Goal: Information Seeking & Learning: Learn about a topic

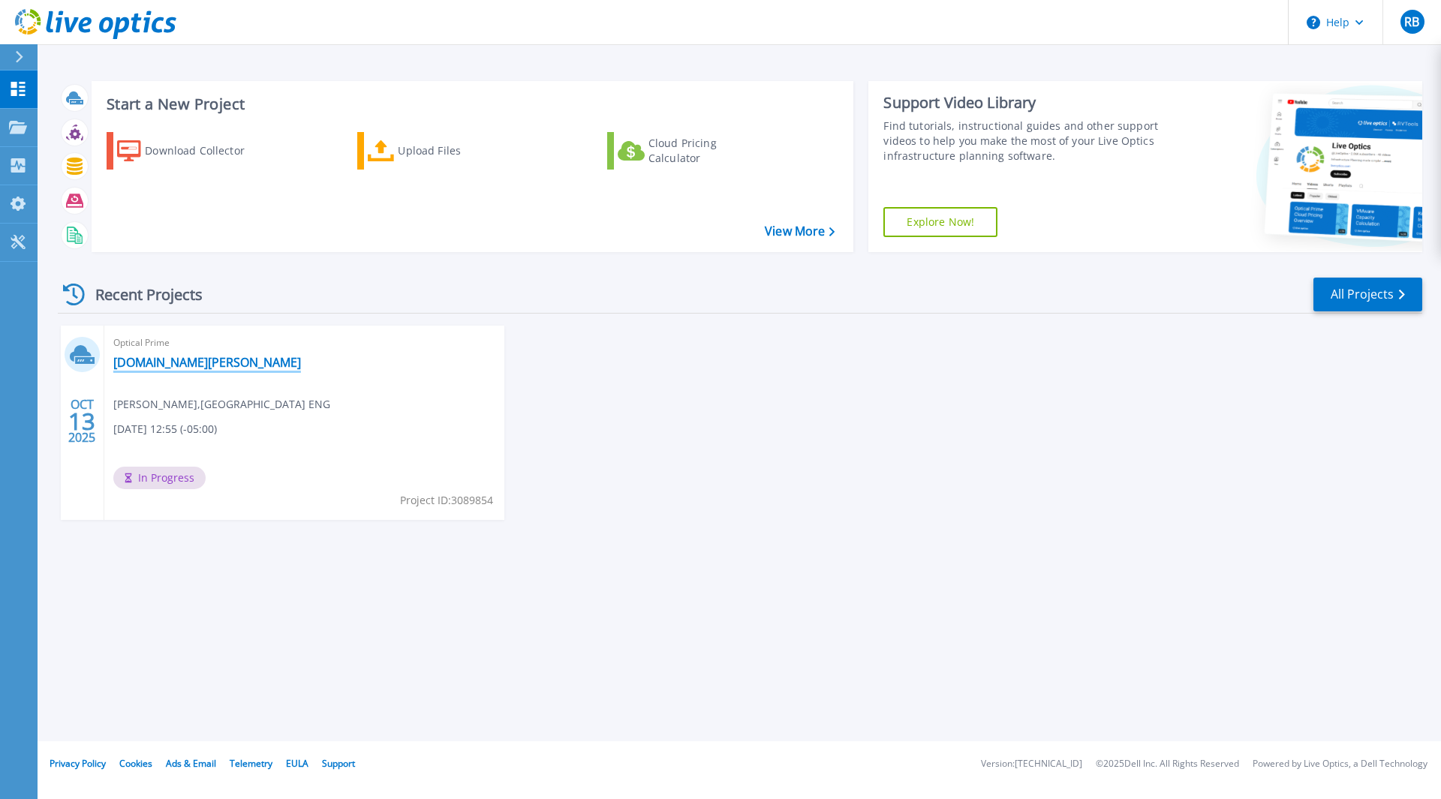
click at [221, 366] on link "vcenter-vxrail.utech.edu.jm" at bounding box center [207, 362] width 188 height 15
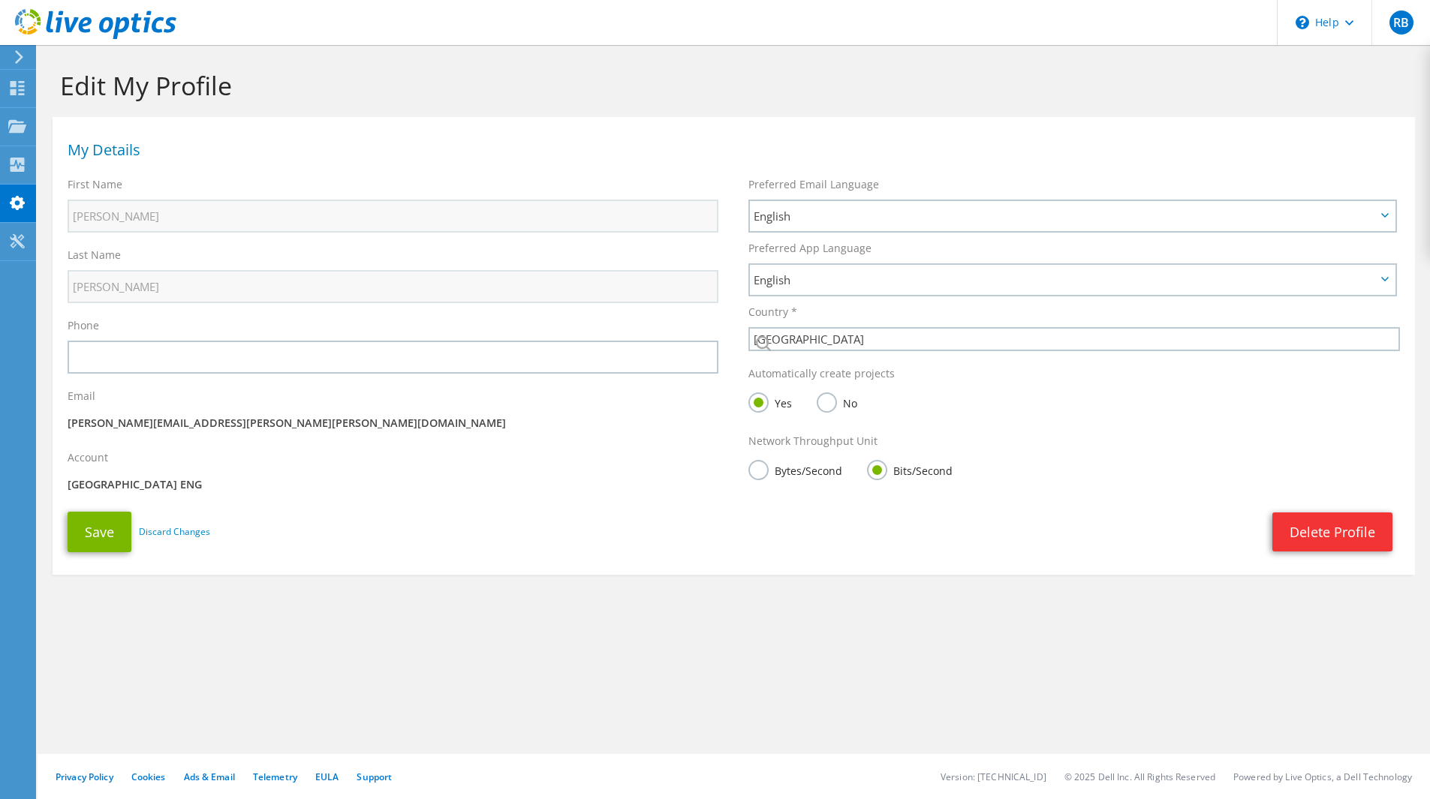
select select "108"
click at [12, 239] on use at bounding box center [17, 241] width 14 height 14
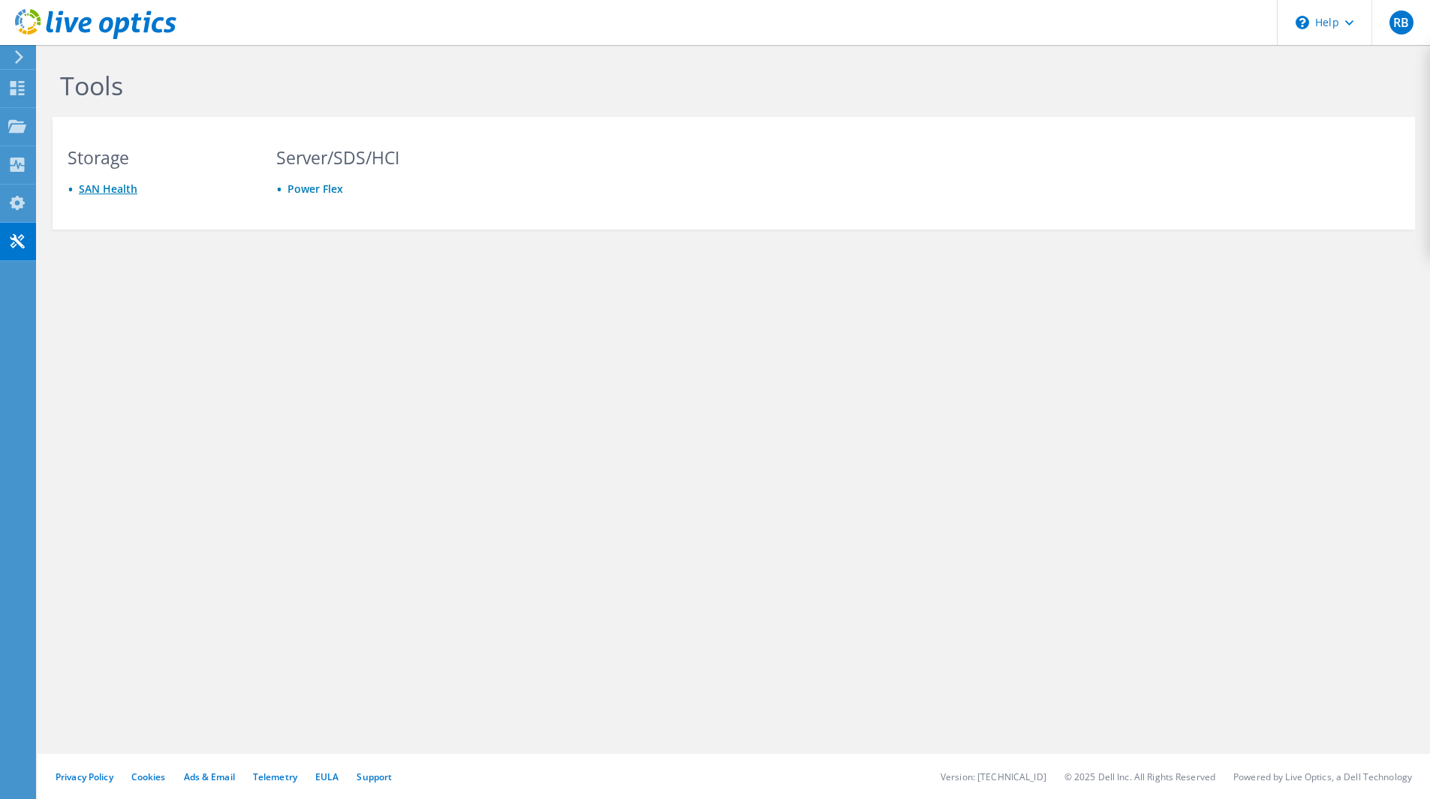
click at [126, 188] on link "SAN Health" at bounding box center [108, 189] width 59 height 14
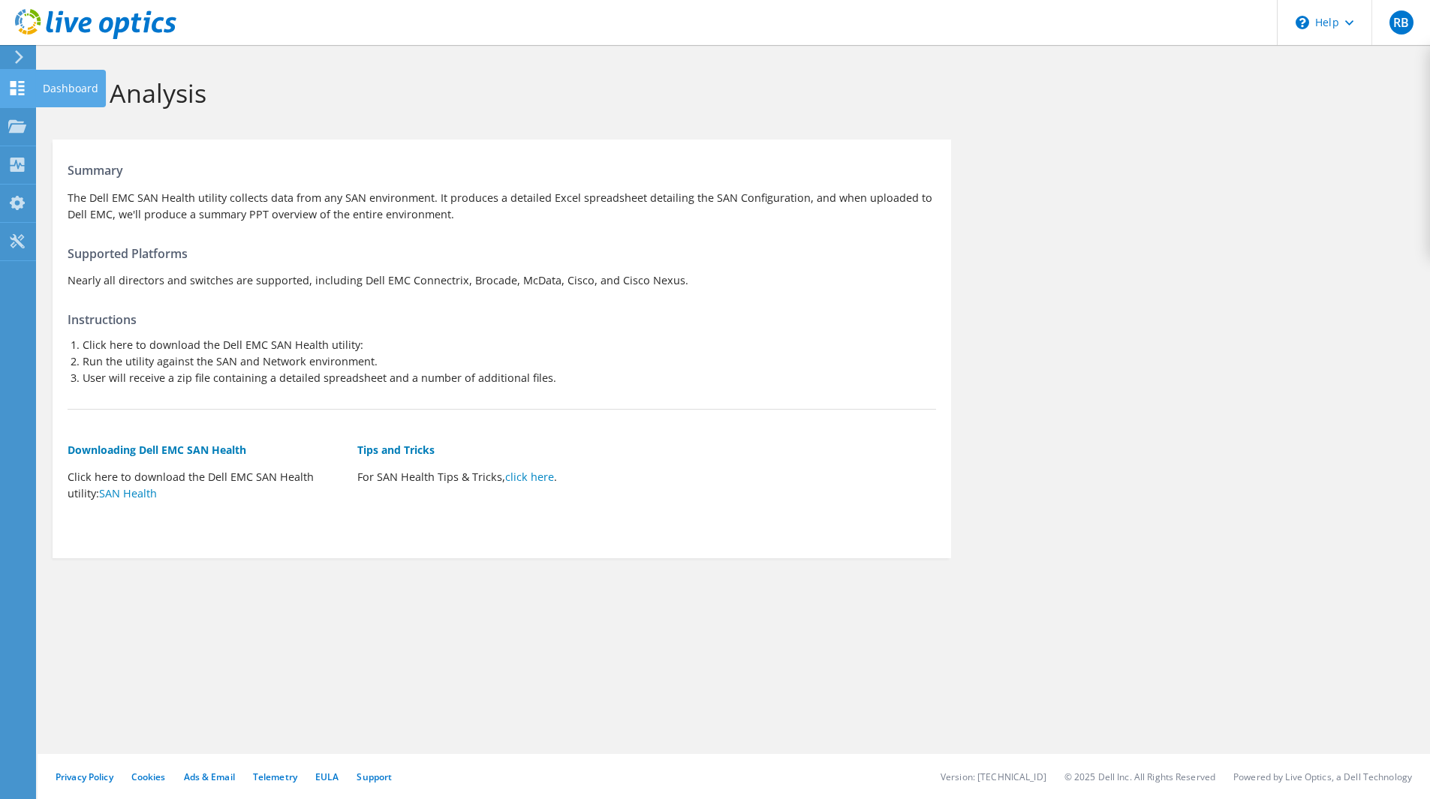
click at [87, 87] on div "Dashboard" at bounding box center [70, 89] width 71 height 38
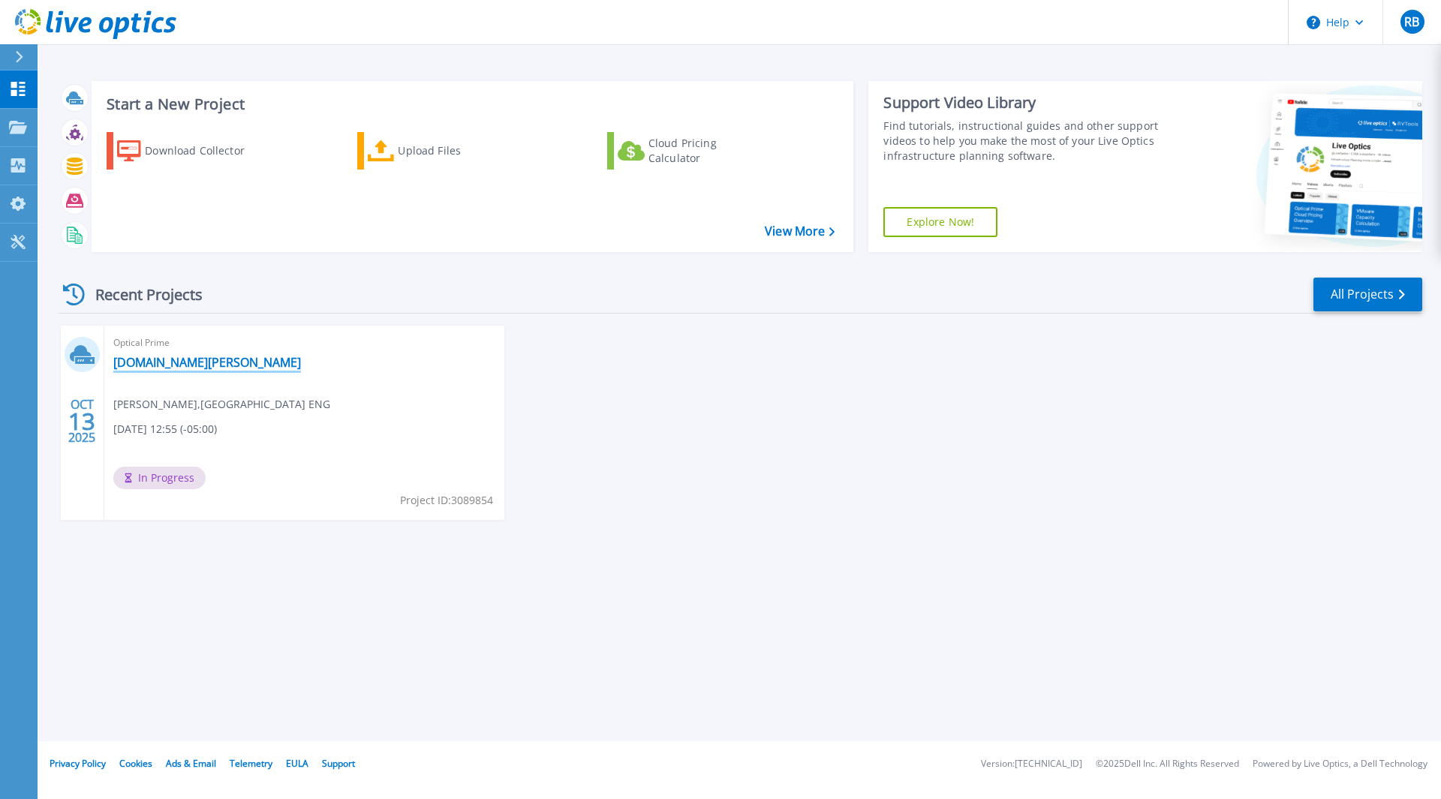
click at [170, 360] on link "[DOMAIN_NAME][PERSON_NAME]" at bounding box center [207, 362] width 188 height 15
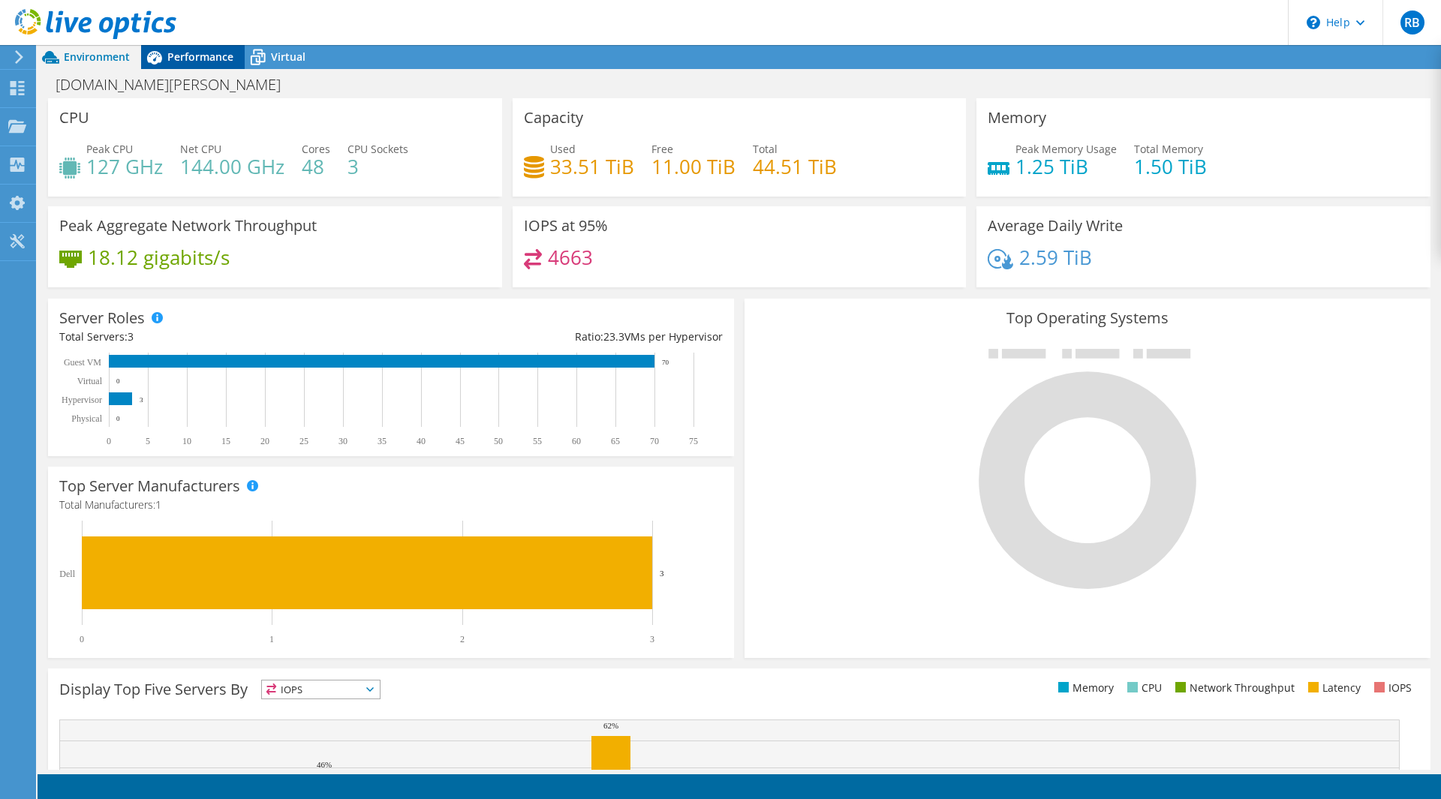
click at [201, 59] on span "Performance" at bounding box center [200, 57] width 66 height 14
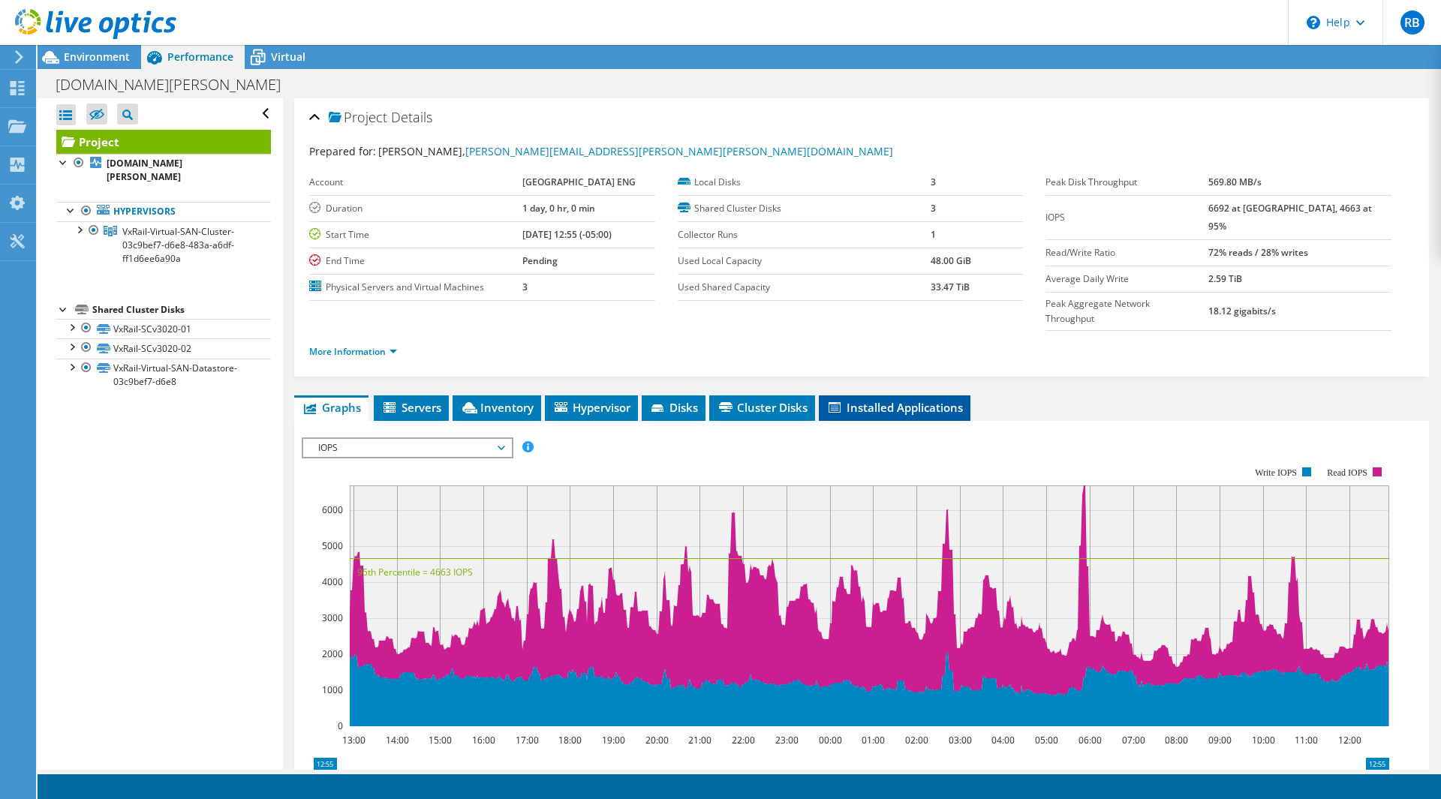
click at [893, 396] on li "Installed Applications" at bounding box center [895, 409] width 152 height 26
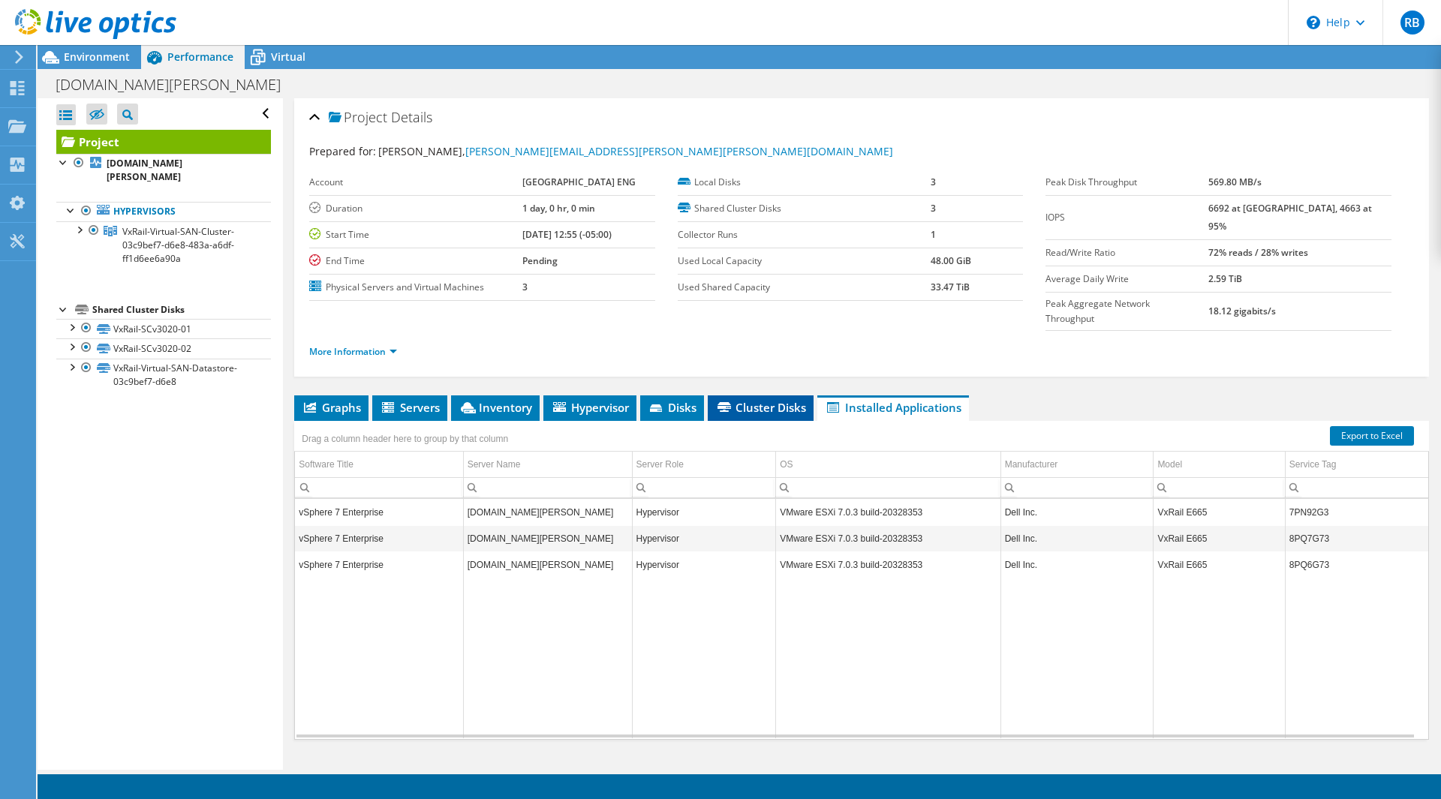
click at [772, 400] on span "Cluster Disks" at bounding box center [760, 407] width 91 height 15
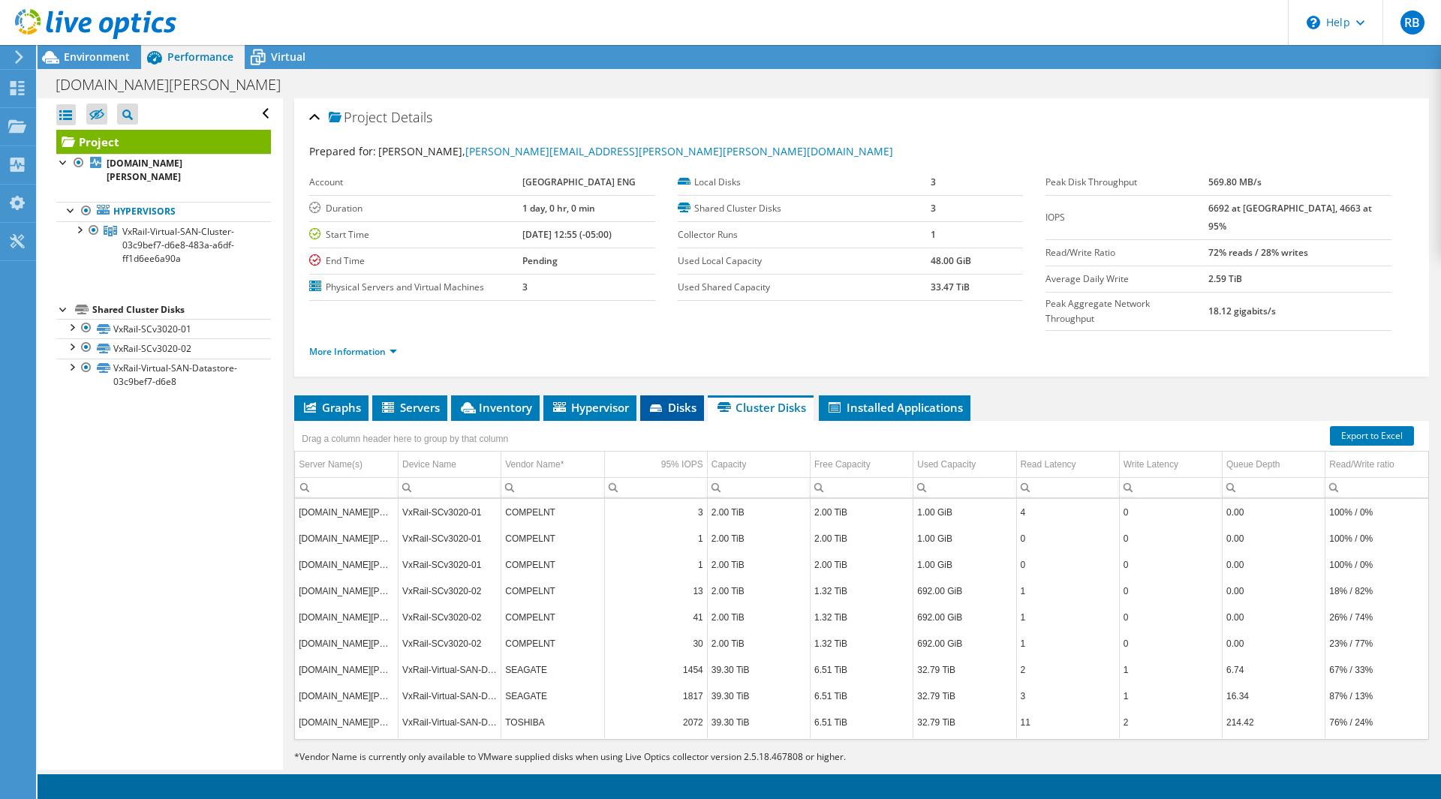
click at [703, 396] on li "Disks" at bounding box center [672, 409] width 64 height 26
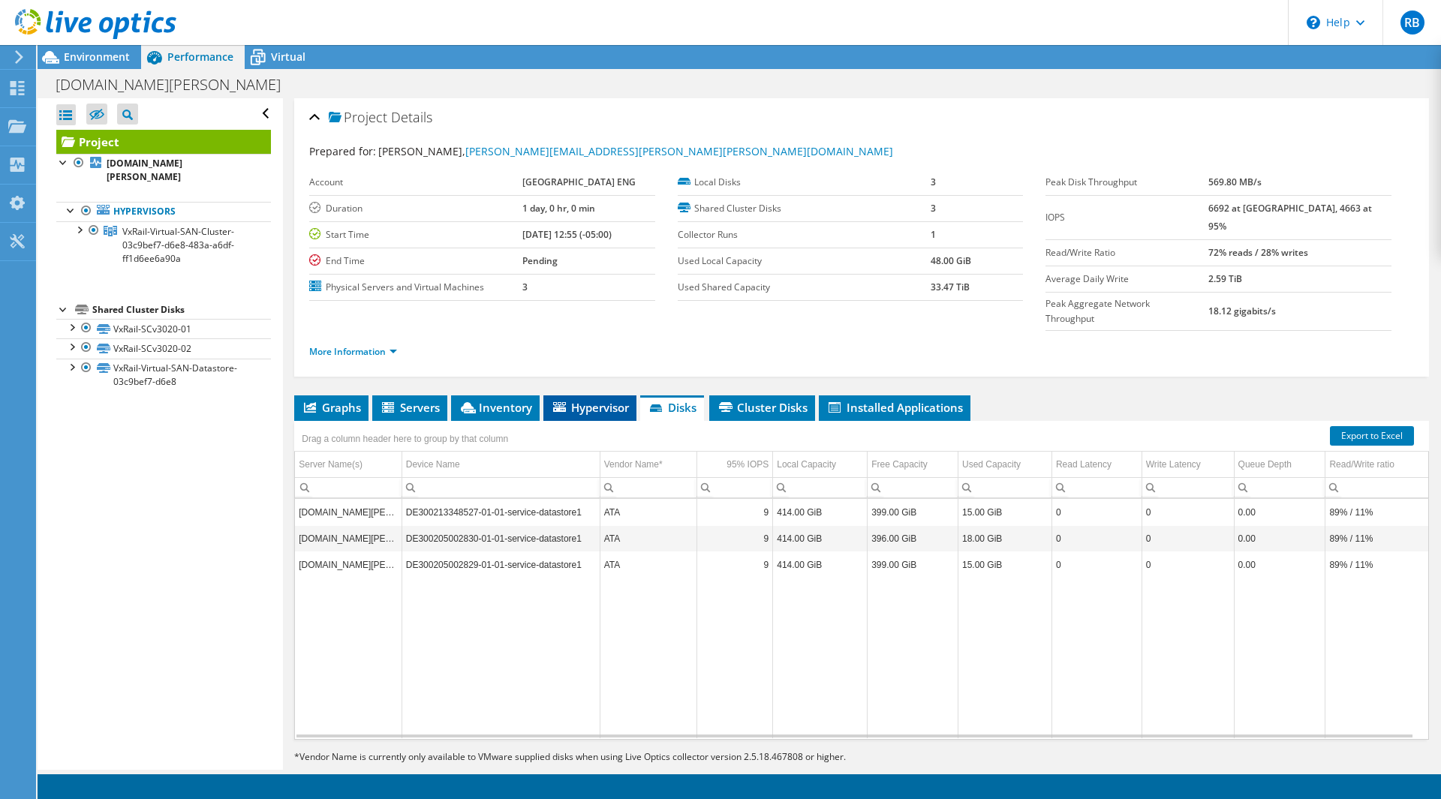
drag, startPoint x: 619, startPoint y: 374, endPoint x: 615, endPoint y: 382, distance: 9.1
click at [618, 400] on span "Hypervisor" at bounding box center [590, 407] width 78 height 15
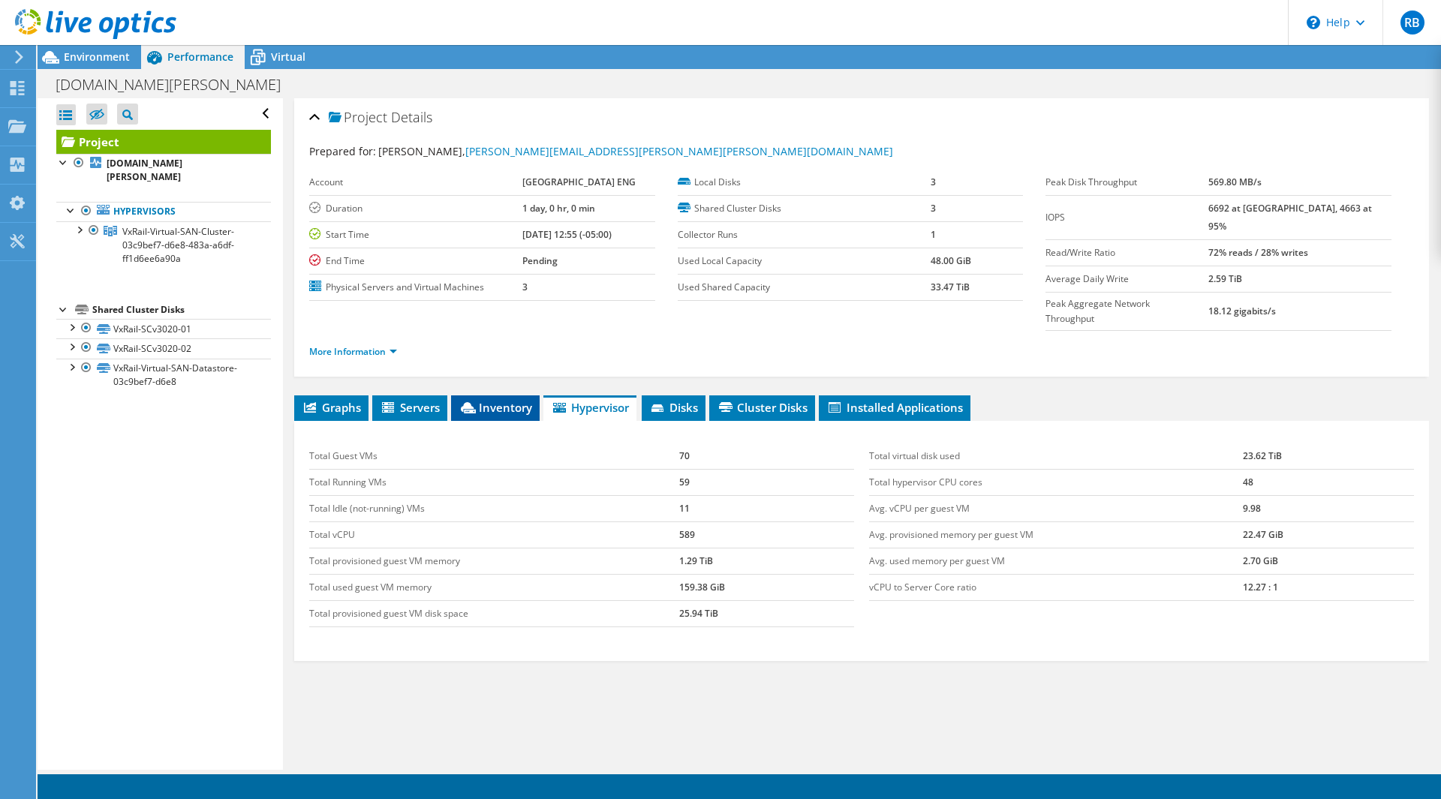
click at [512, 396] on li "Inventory" at bounding box center [495, 409] width 89 height 26
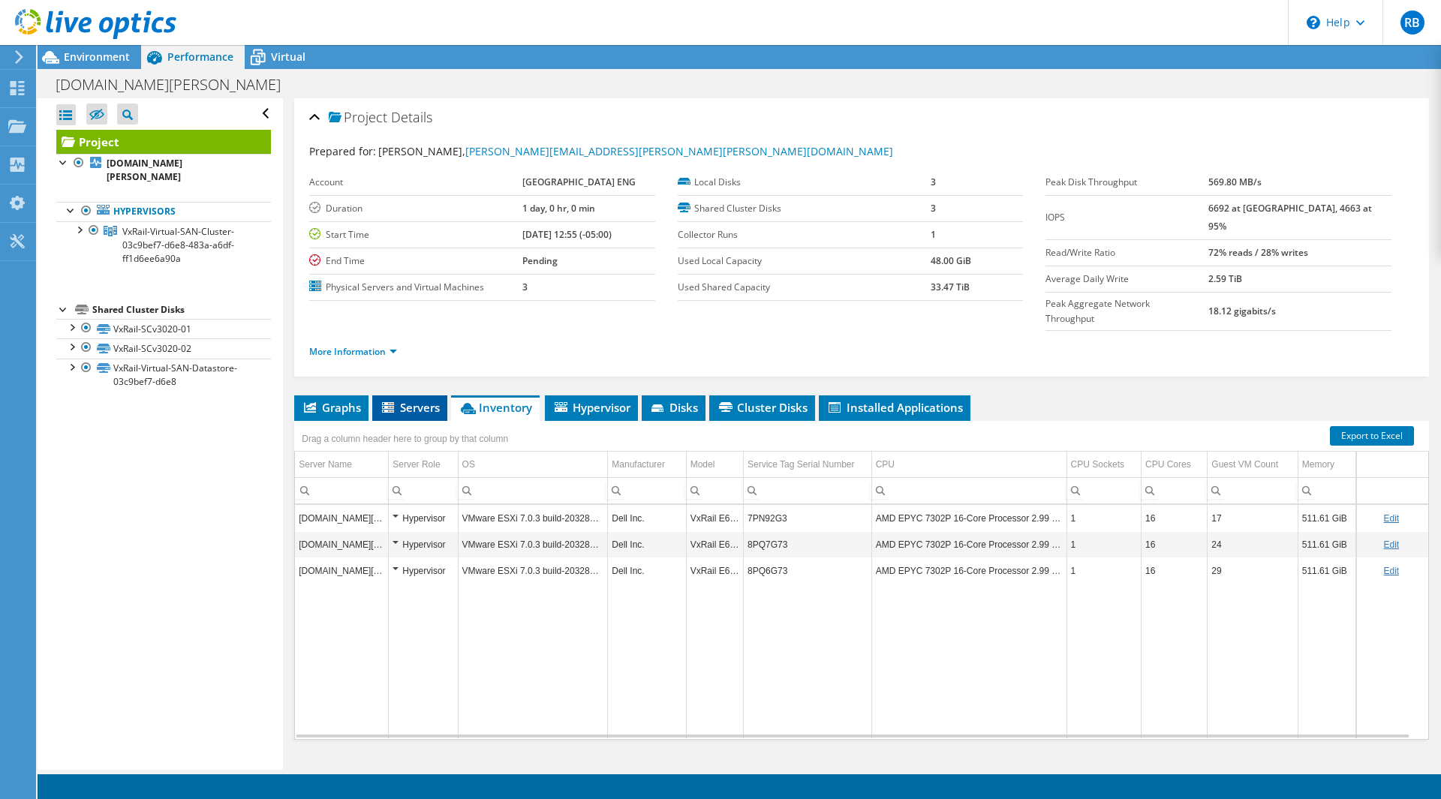
click at [433, 400] on span "Servers" at bounding box center [410, 407] width 60 height 15
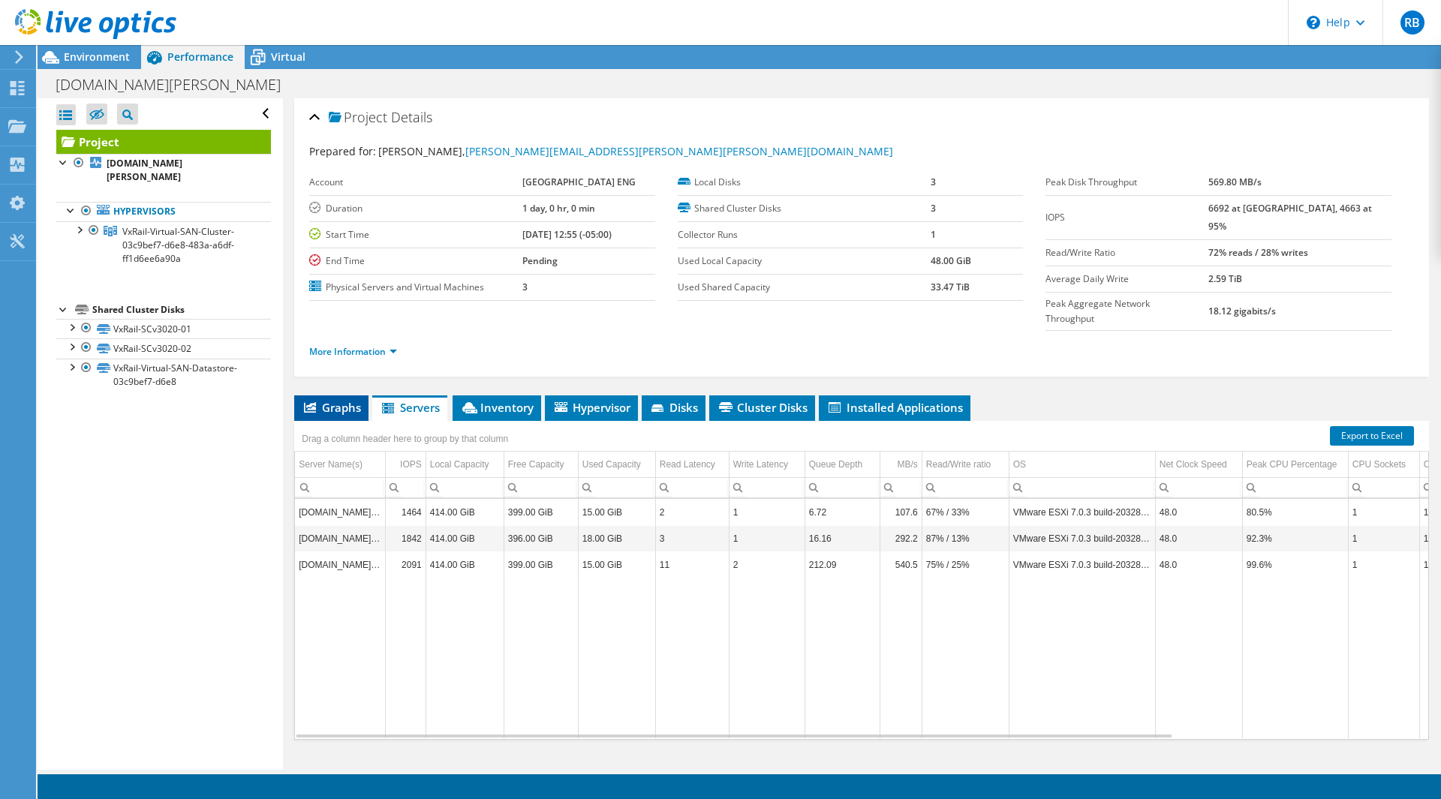
click at [350, 396] on li "Graphs" at bounding box center [331, 409] width 74 height 26
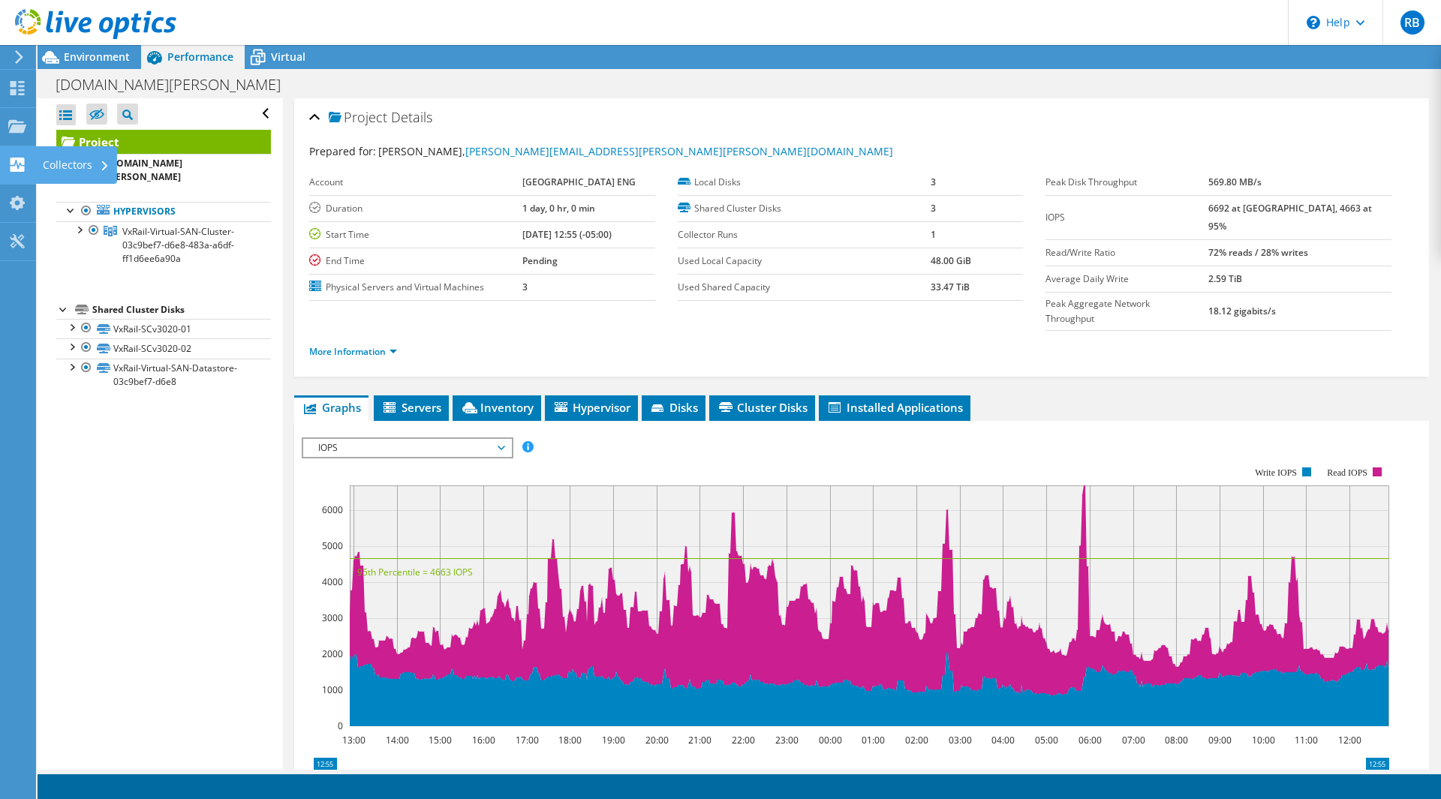
click at [68, 173] on div "Collectors" at bounding box center [76, 165] width 82 height 38
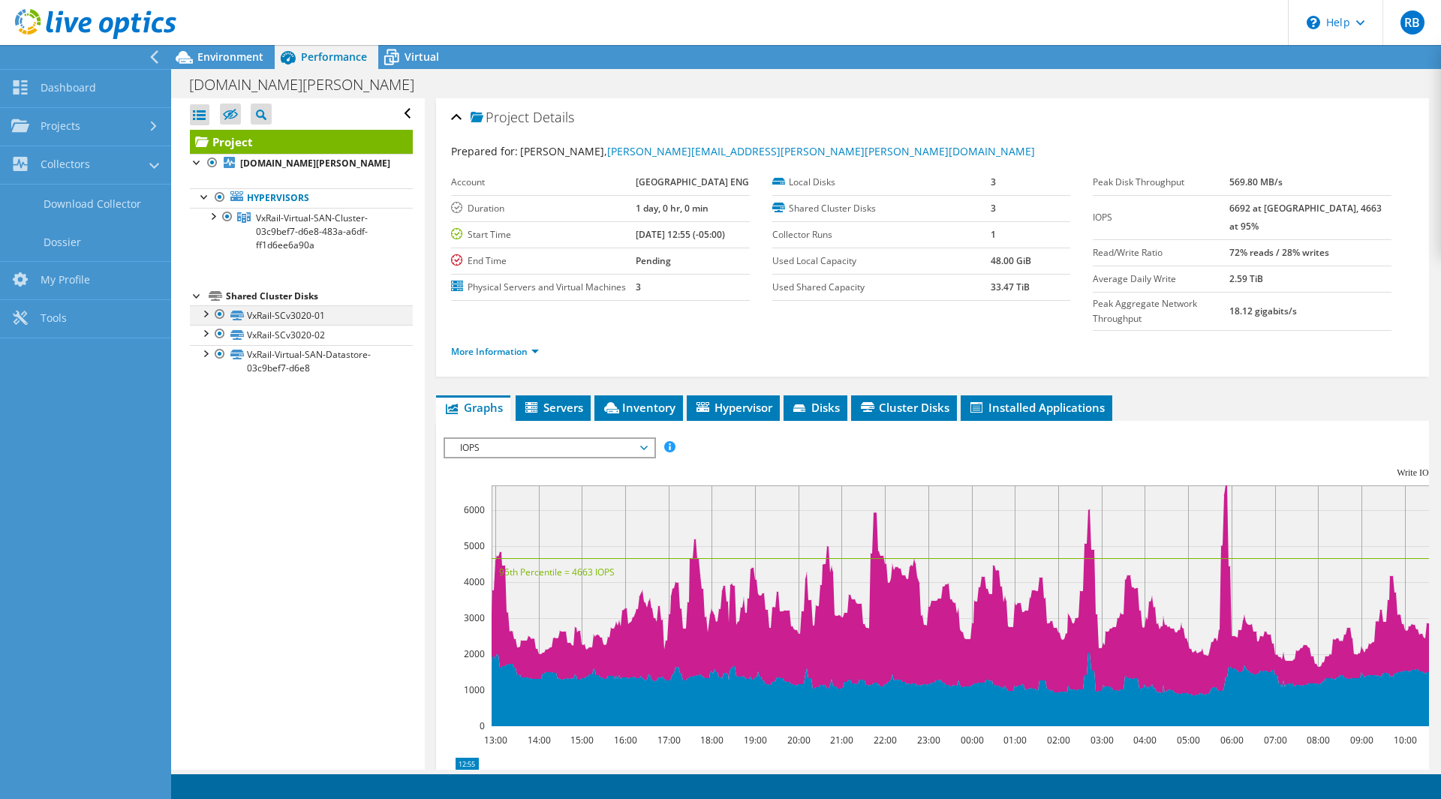
click at [206, 315] on div at bounding box center [204, 312] width 15 height 15
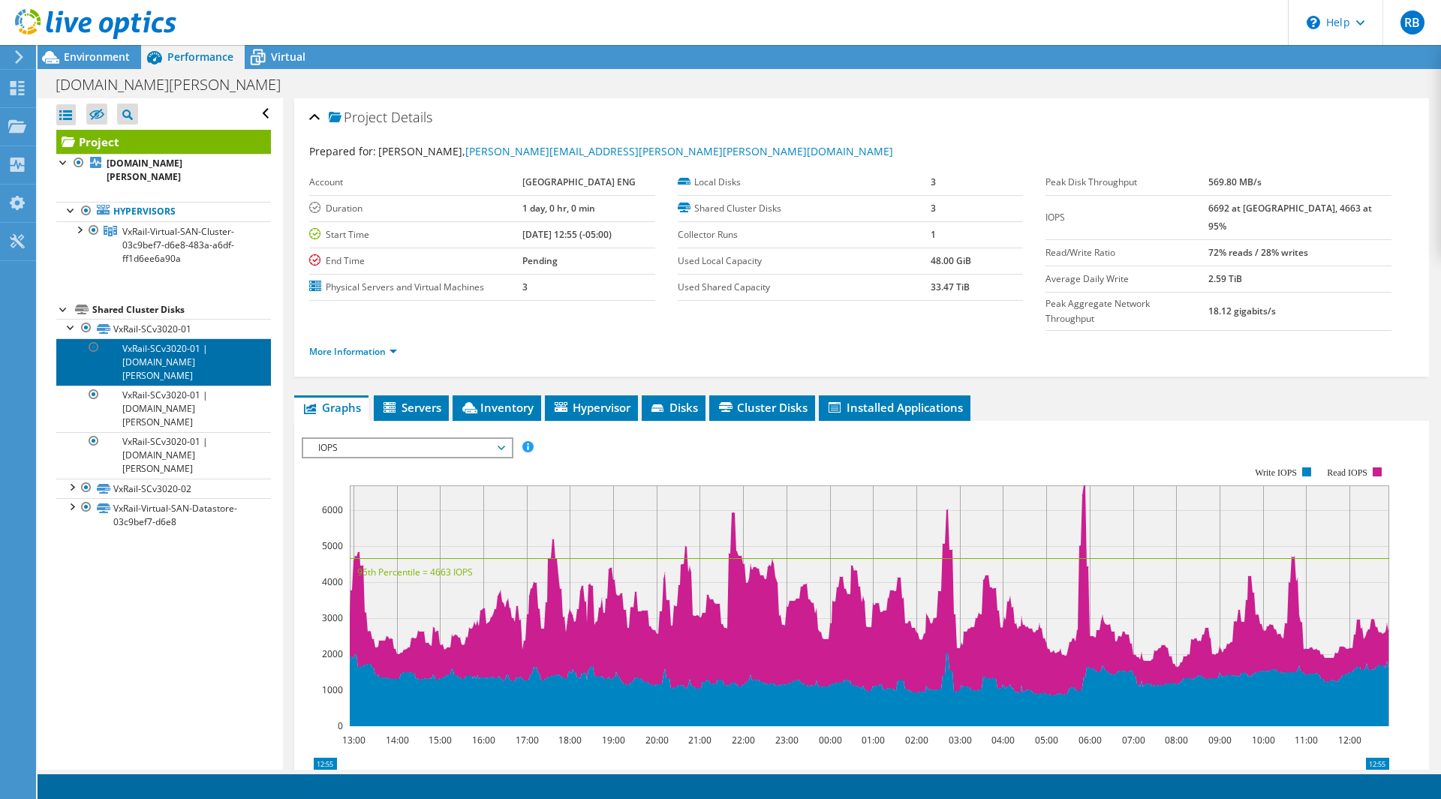
click at [197, 345] on link "VxRail-SCv3020-01 | [DOMAIN_NAME][PERSON_NAME]" at bounding box center [163, 362] width 215 height 47
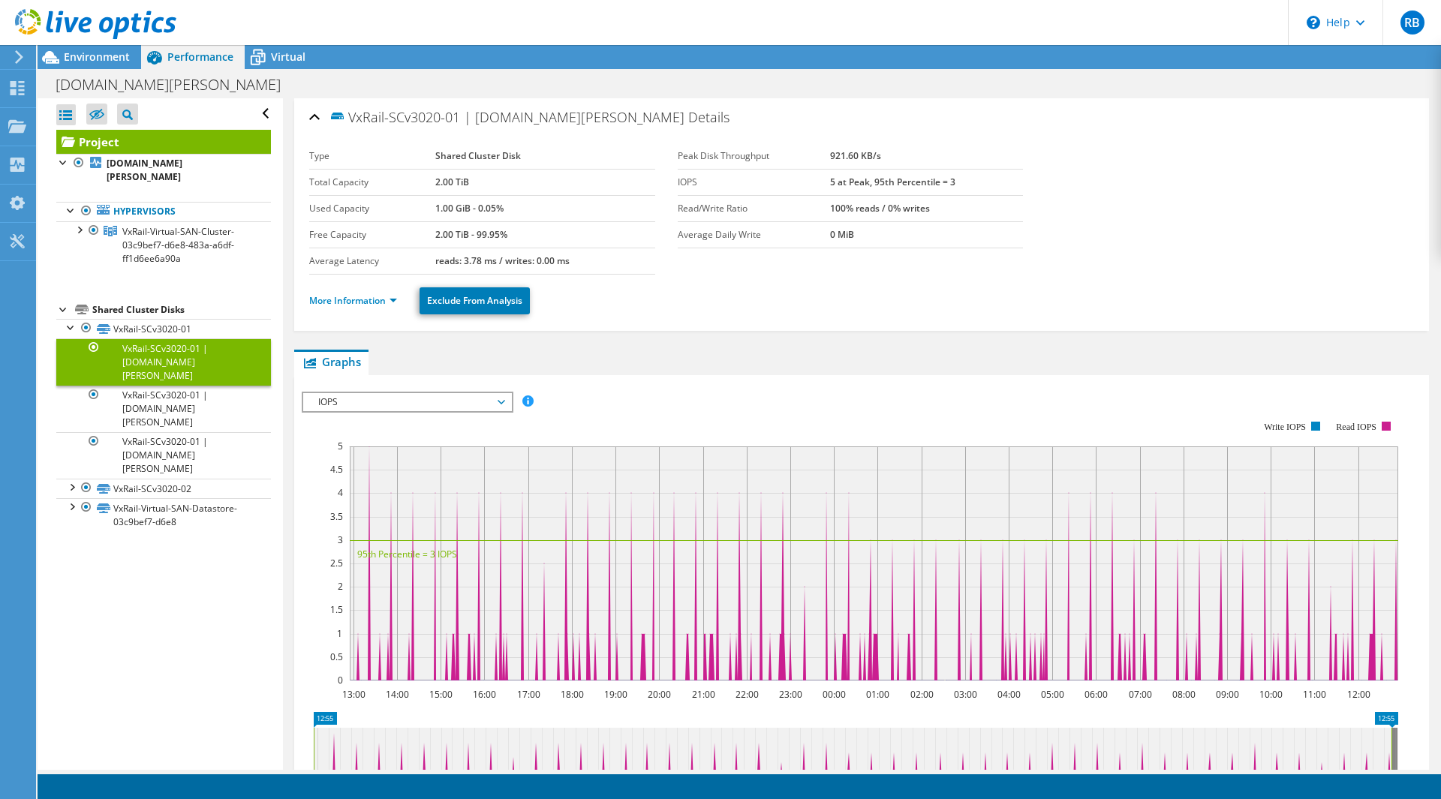
scroll to position [238, 0]
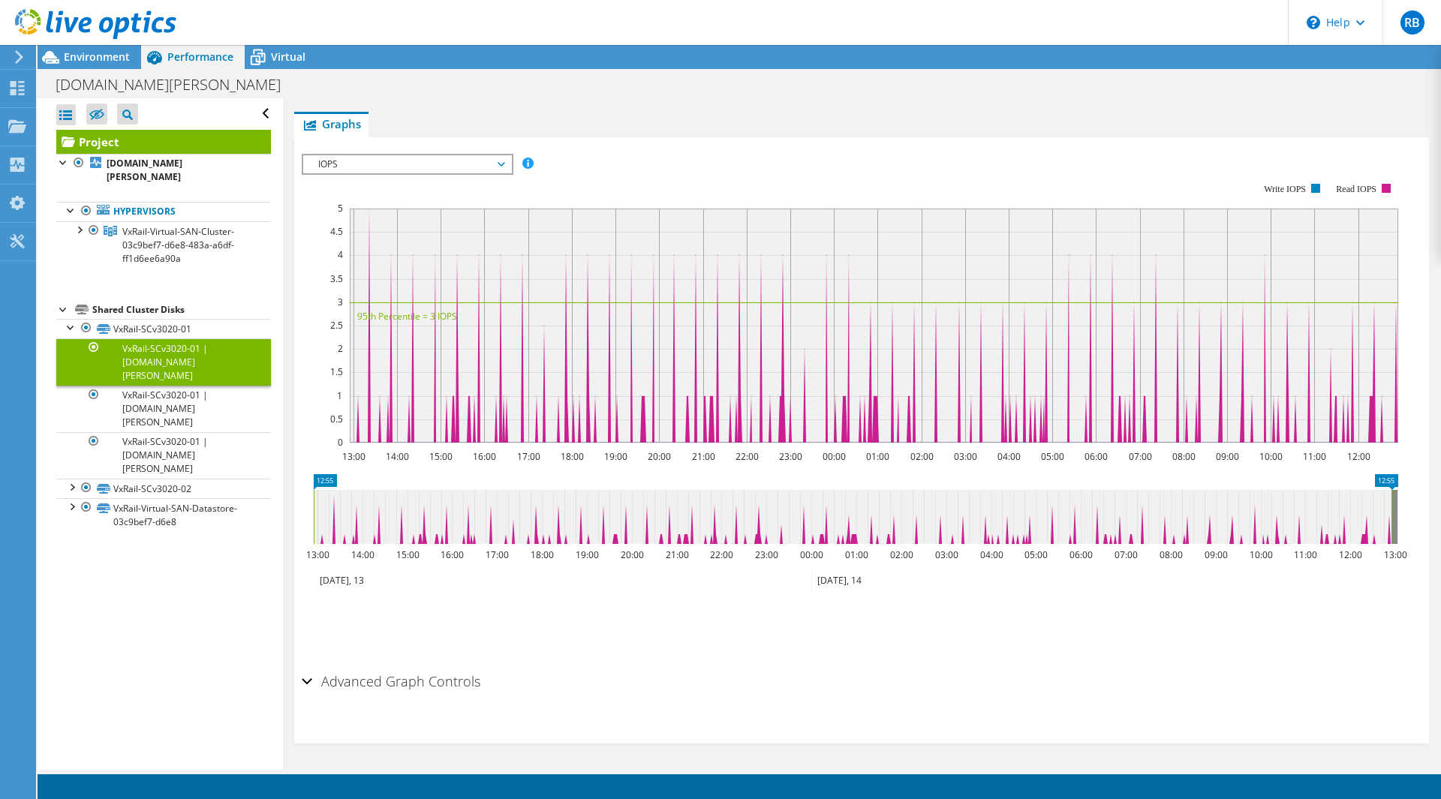
click at [320, 678] on h2 "Advanced Graph Controls" at bounding box center [391, 682] width 179 height 30
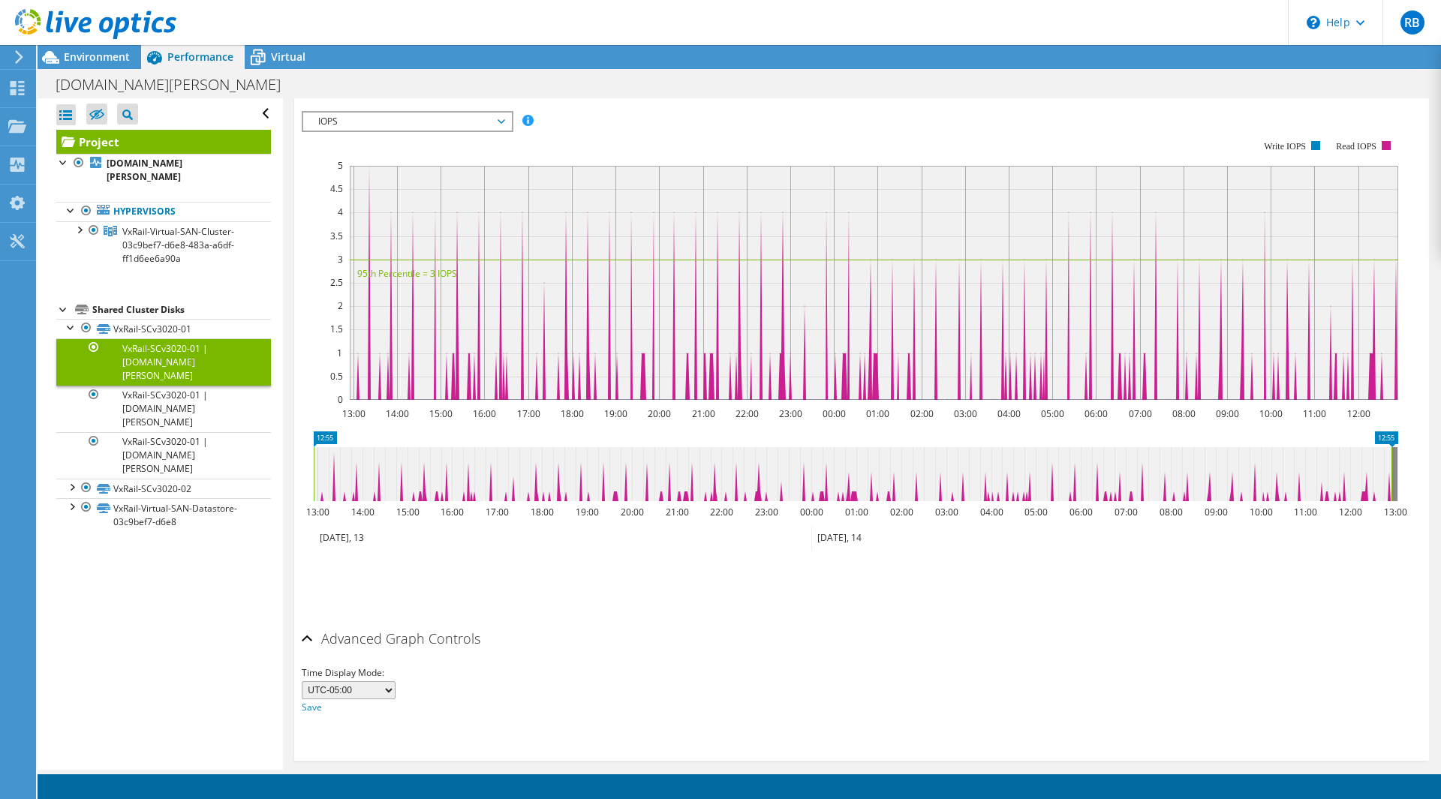
scroll to position [298, 0]
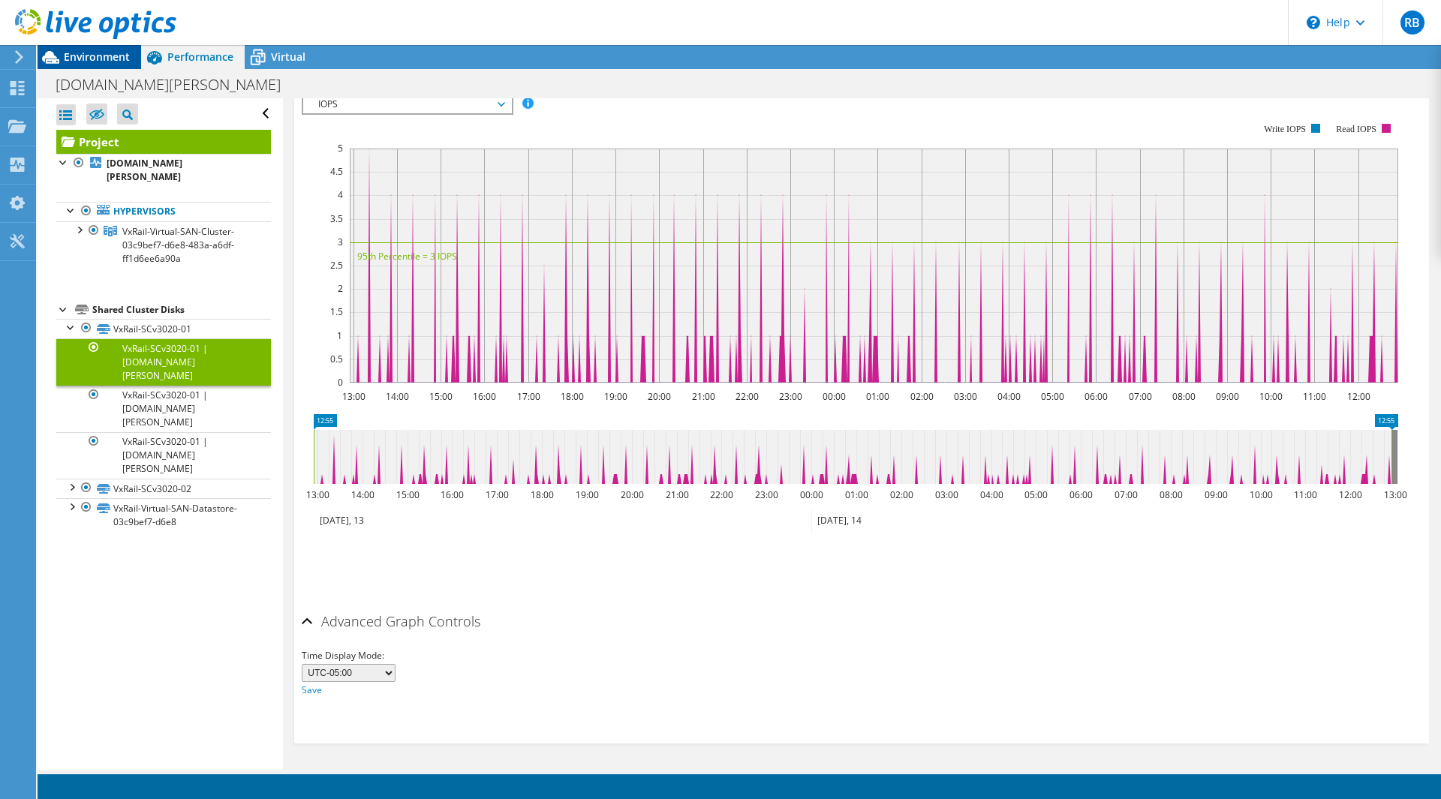
click at [115, 58] on span "Environment" at bounding box center [97, 57] width 66 height 14
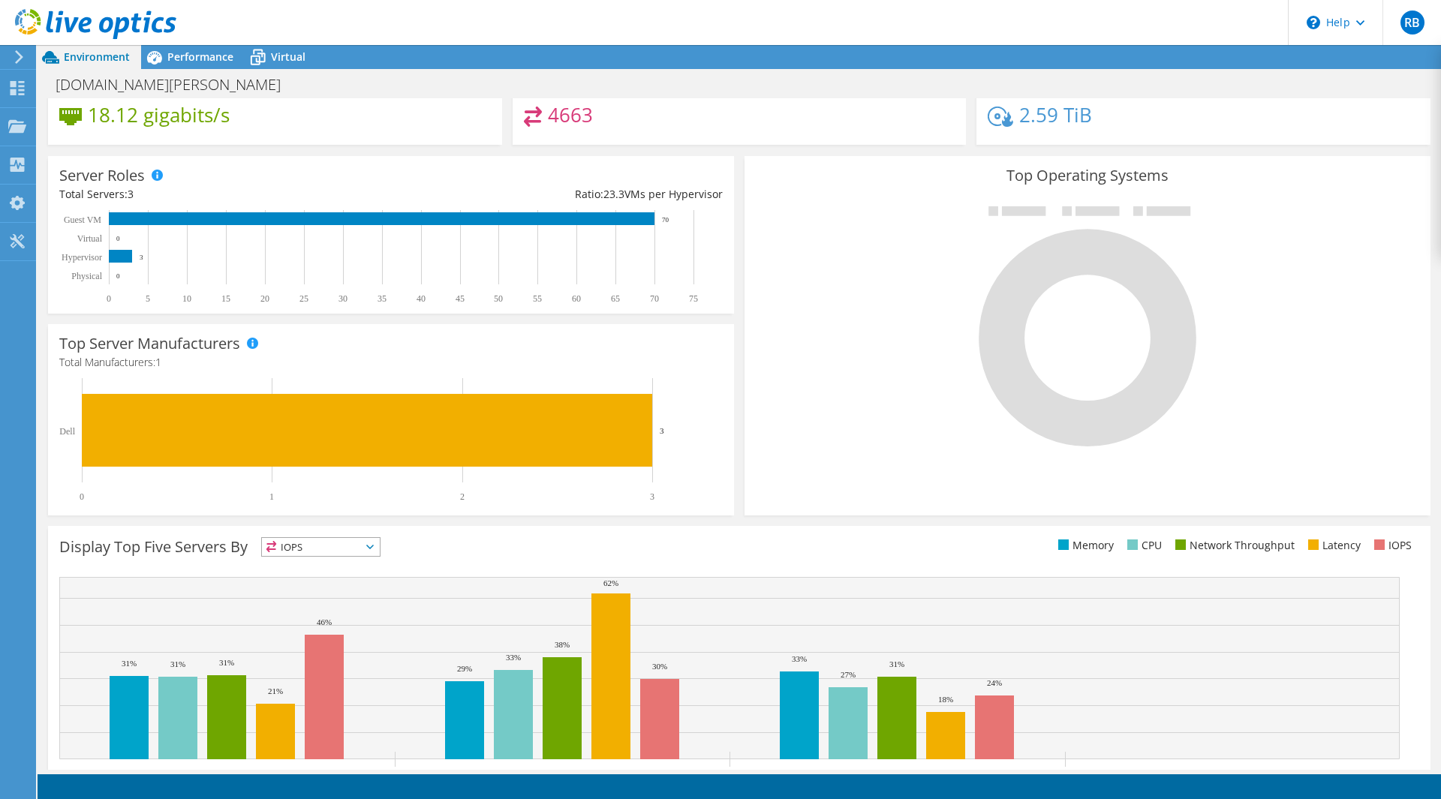
scroll to position [202, 0]
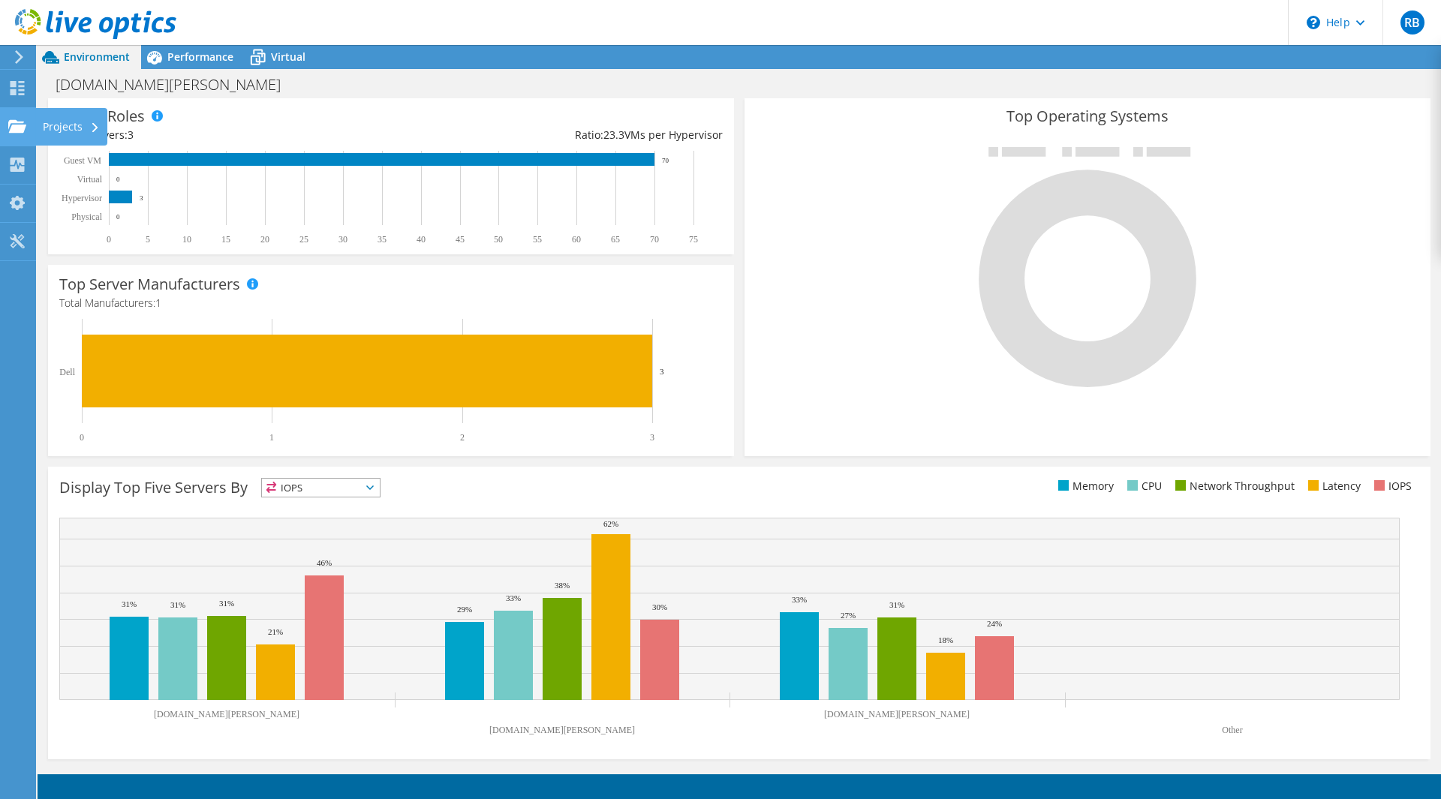
drag, startPoint x: 17, startPoint y: 131, endPoint x: 17, endPoint y: 123, distance: 7.5
drag, startPoint x: 17, startPoint y: 123, endPoint x: 507, endPoint y: 35, distance: 497.3
click at [507, 35] on header "RB End User [PERSON_NAME] [PERSON_NAME][EMAIL_ADDRESS][PERSON_NAME][PERSON_NAME…" at bounding box center [720, 22] width 1441 height 45
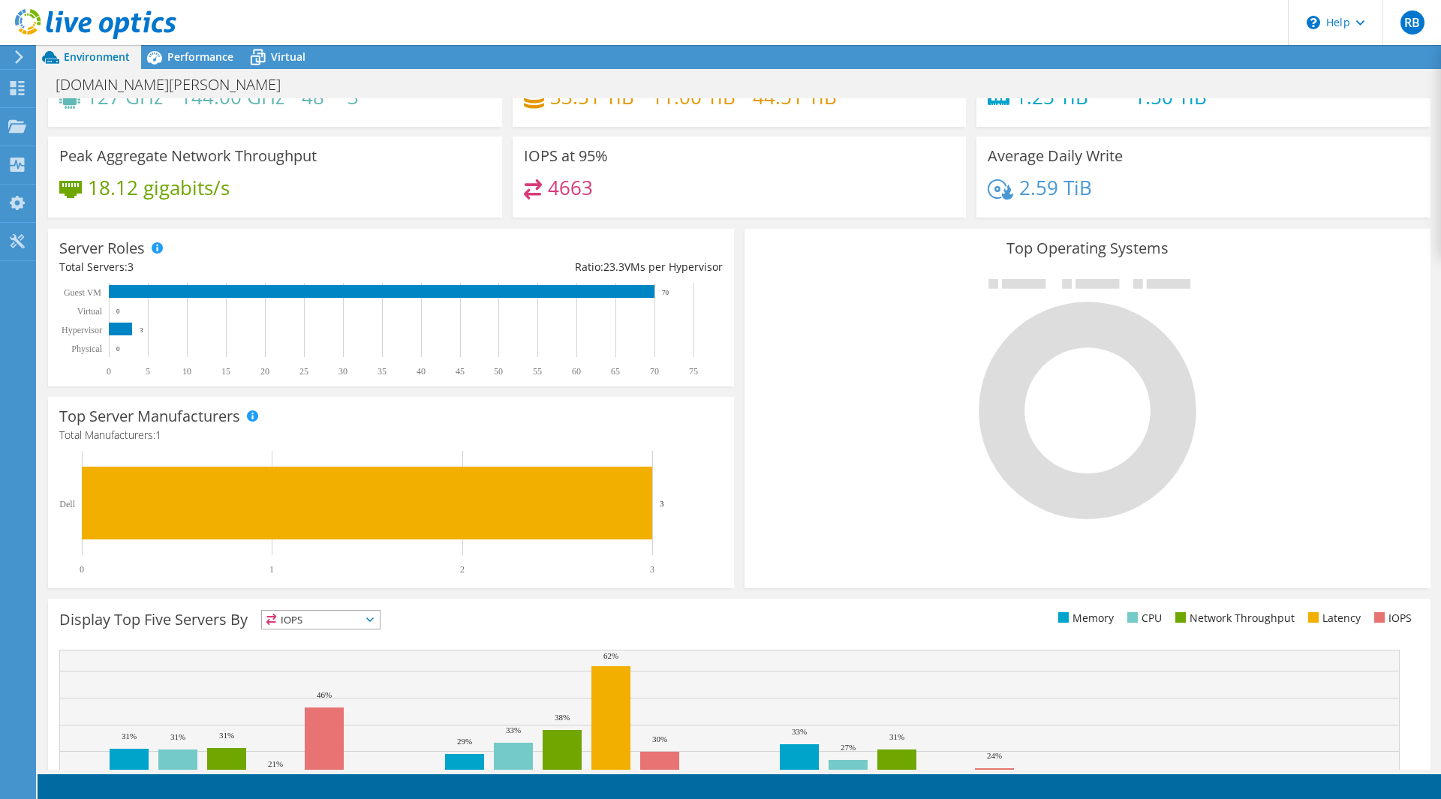
scroll to position [0, 0]
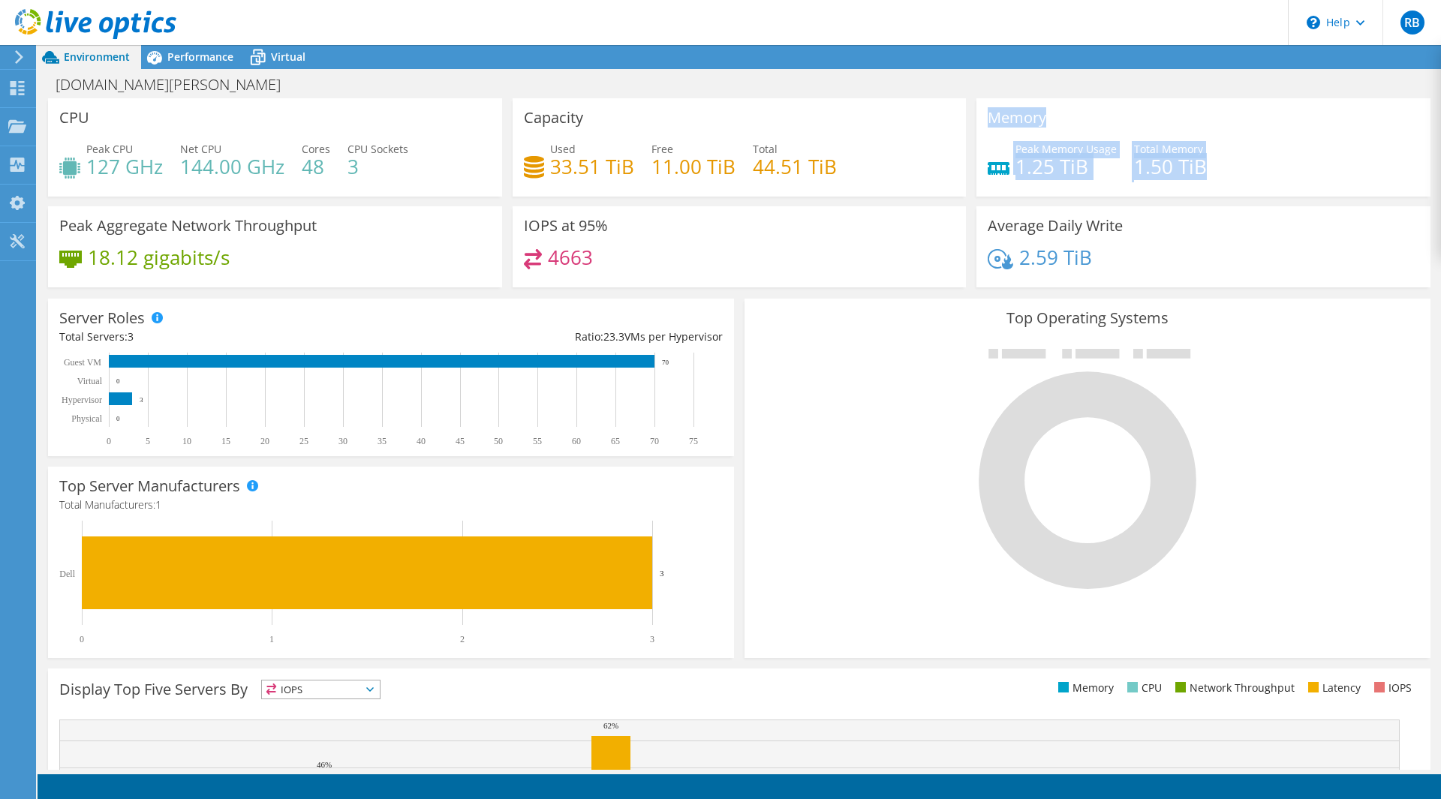
drag, startPoint x: 1212, startPoint y: 181, endPoint x: 868, endPoint y: 167, distance: 344.8
click at [983, 103] on div "Memory Peak Memory Usage 1.25 TiB Total Memory 1.50 TiB" at bounding box center [1204, 147] width 454 height 98
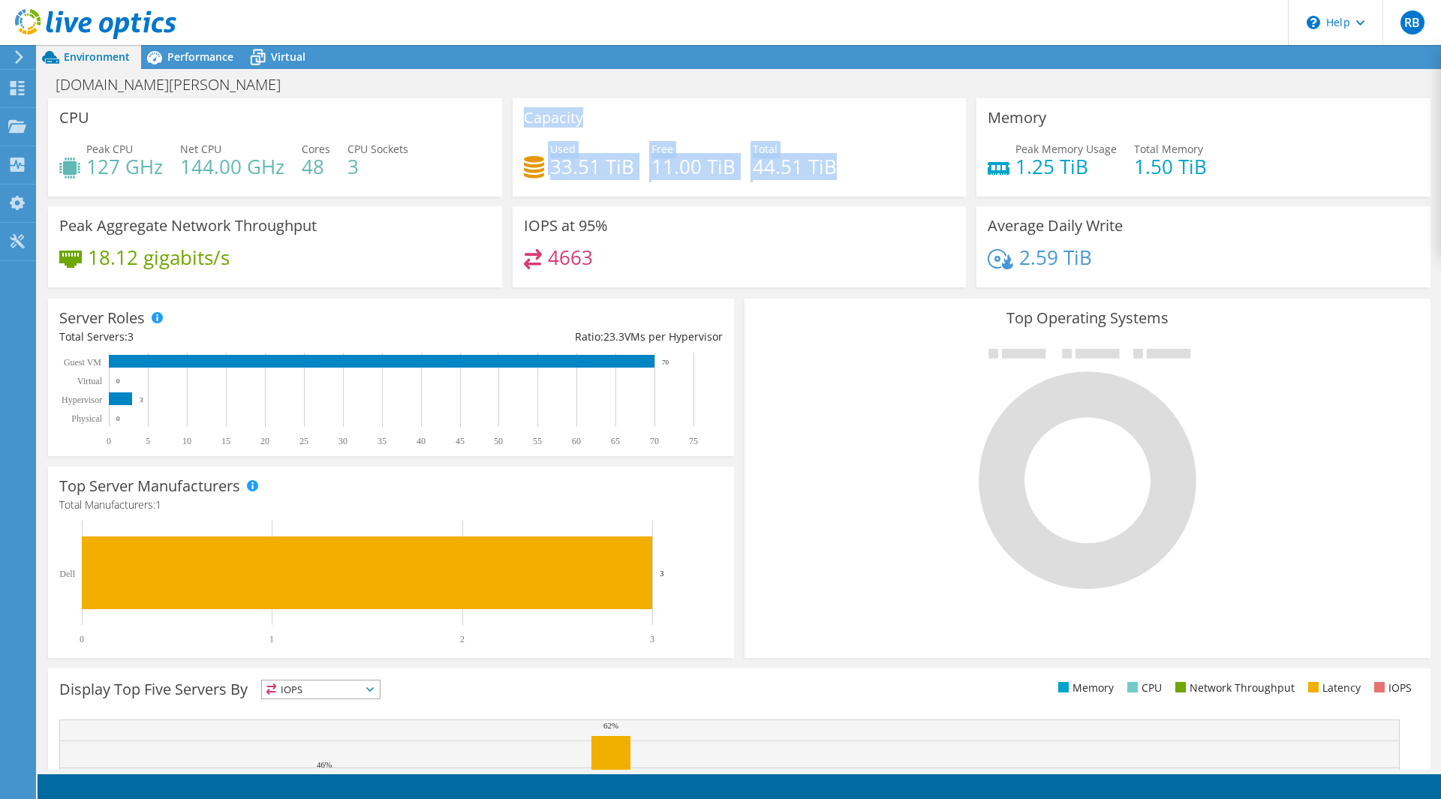
drag, startPoint x: 843, startPoint y: 169, endPoint x: 513, endPoint y: 107, distance: 335.9
click at [513, 107] on div "Capacity Used 33.51 TiB Free 11.00 TiB Total 44.51 TiB" at bounding box center [740, 147] width 454 height 98
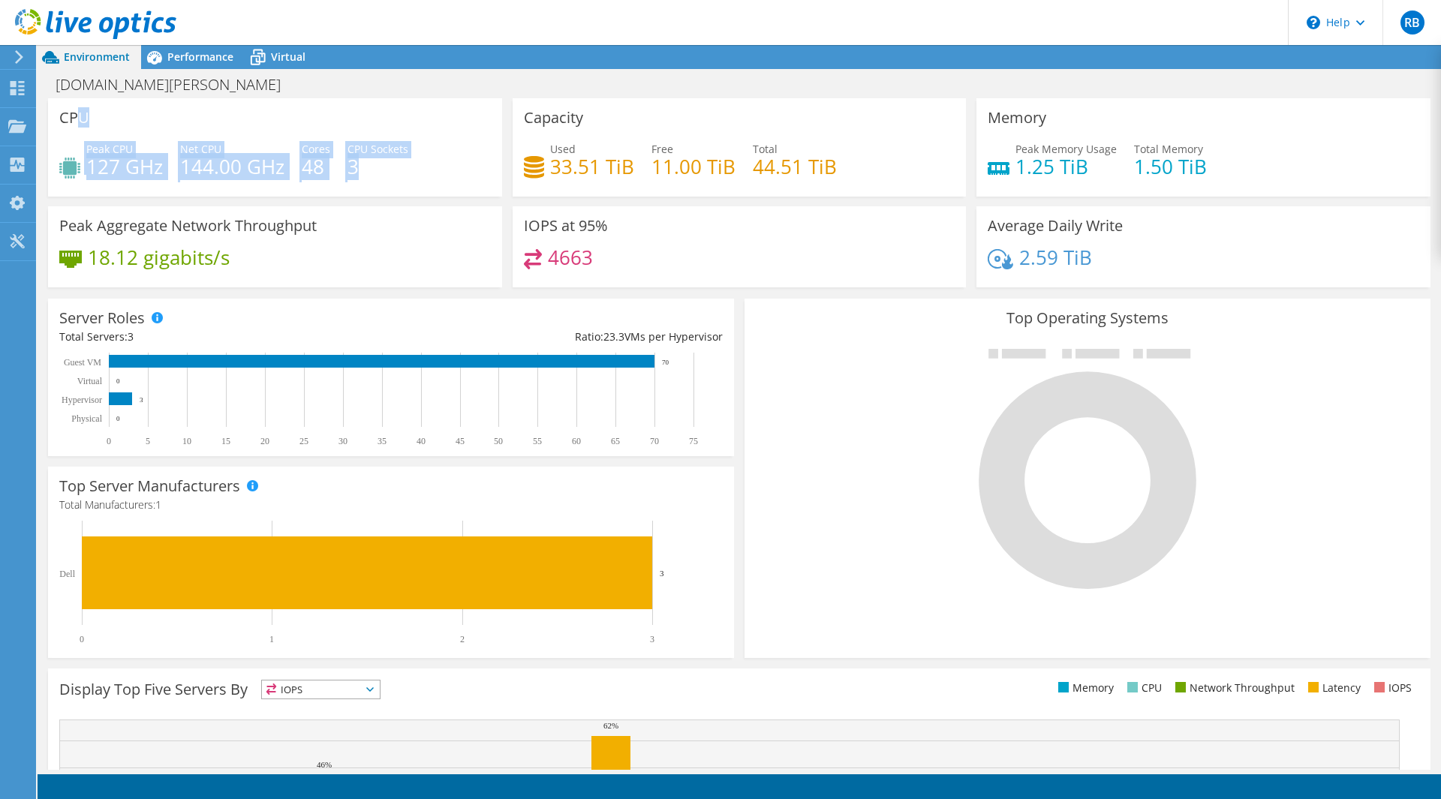
drag, startPoint x: 362, startPoint y: 160, endPoint x: 74, endPoint y: 109, distance: 292.0
click at [74, 109] on div "CPU Peak CPU 127 GHz Net CPU 144.00 GHz Cores 48 CPU Sockets 3" at bounding box center [275, 147] width 454 height 98
